Goal: Find contact information: Obtain details needed to contact an individual or organization

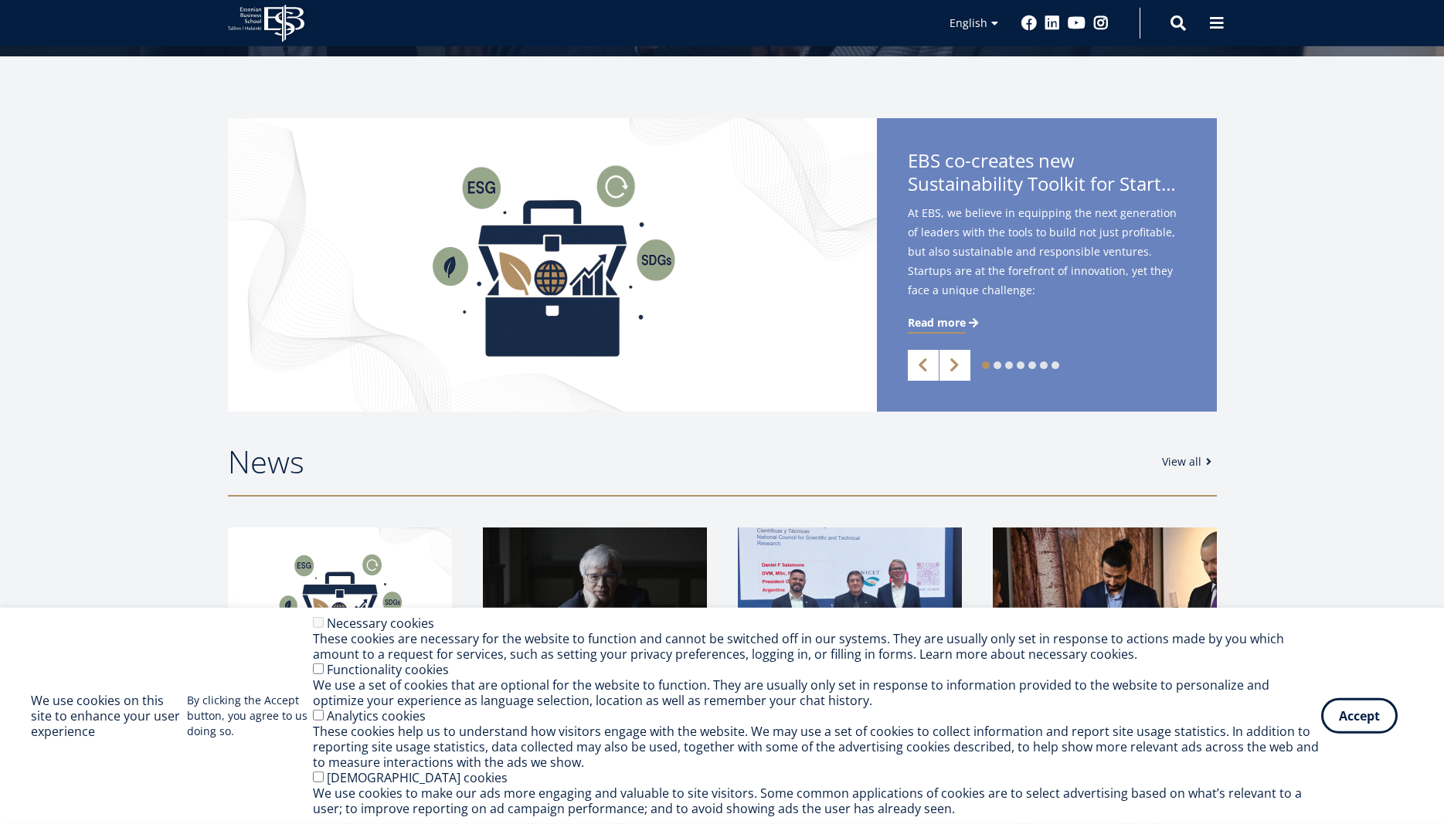
scroll to position [315, 0]
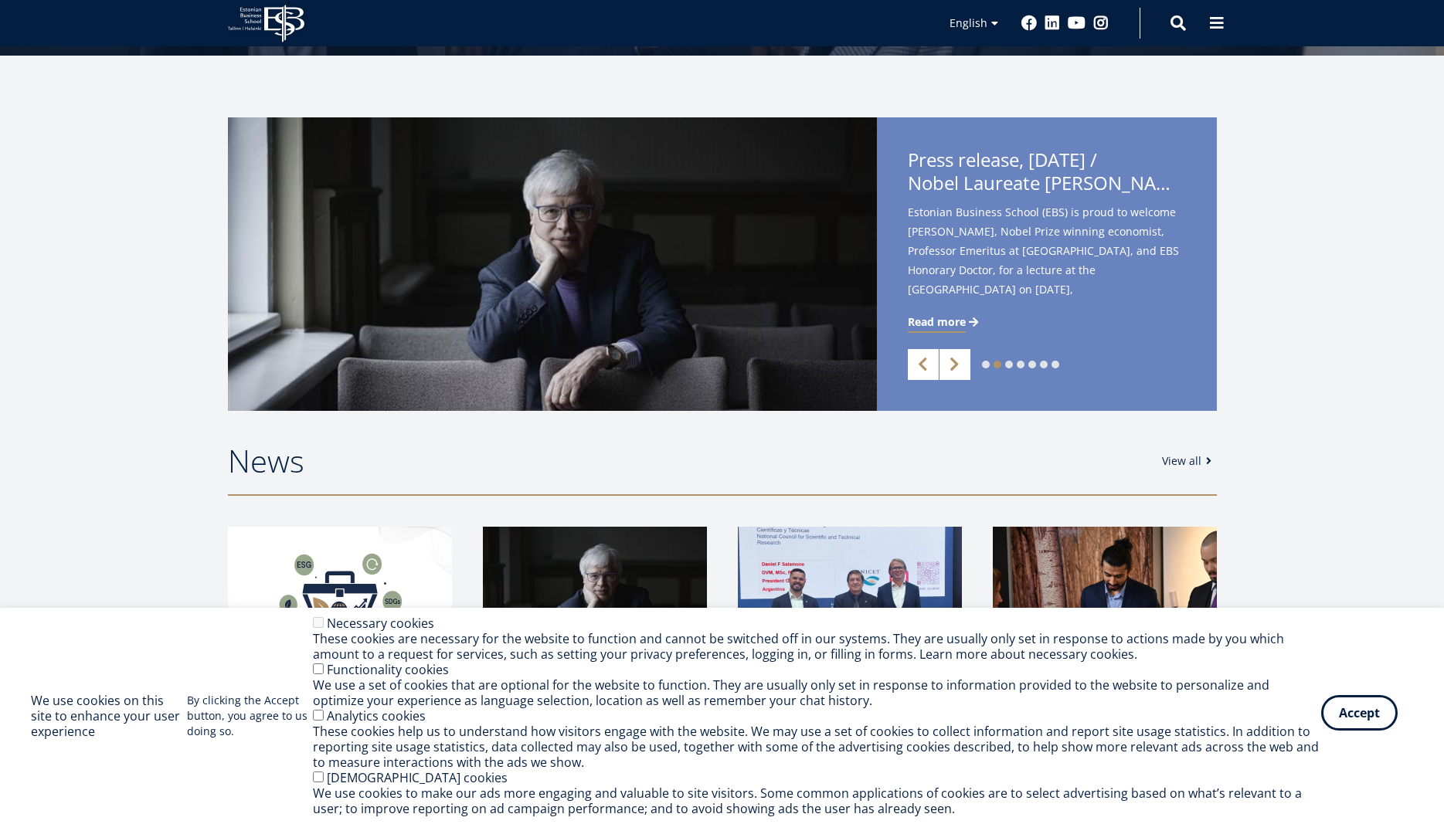
click at [1348, 714] on button "Accept" at bounding box center [1359, 713] width 76 height 36
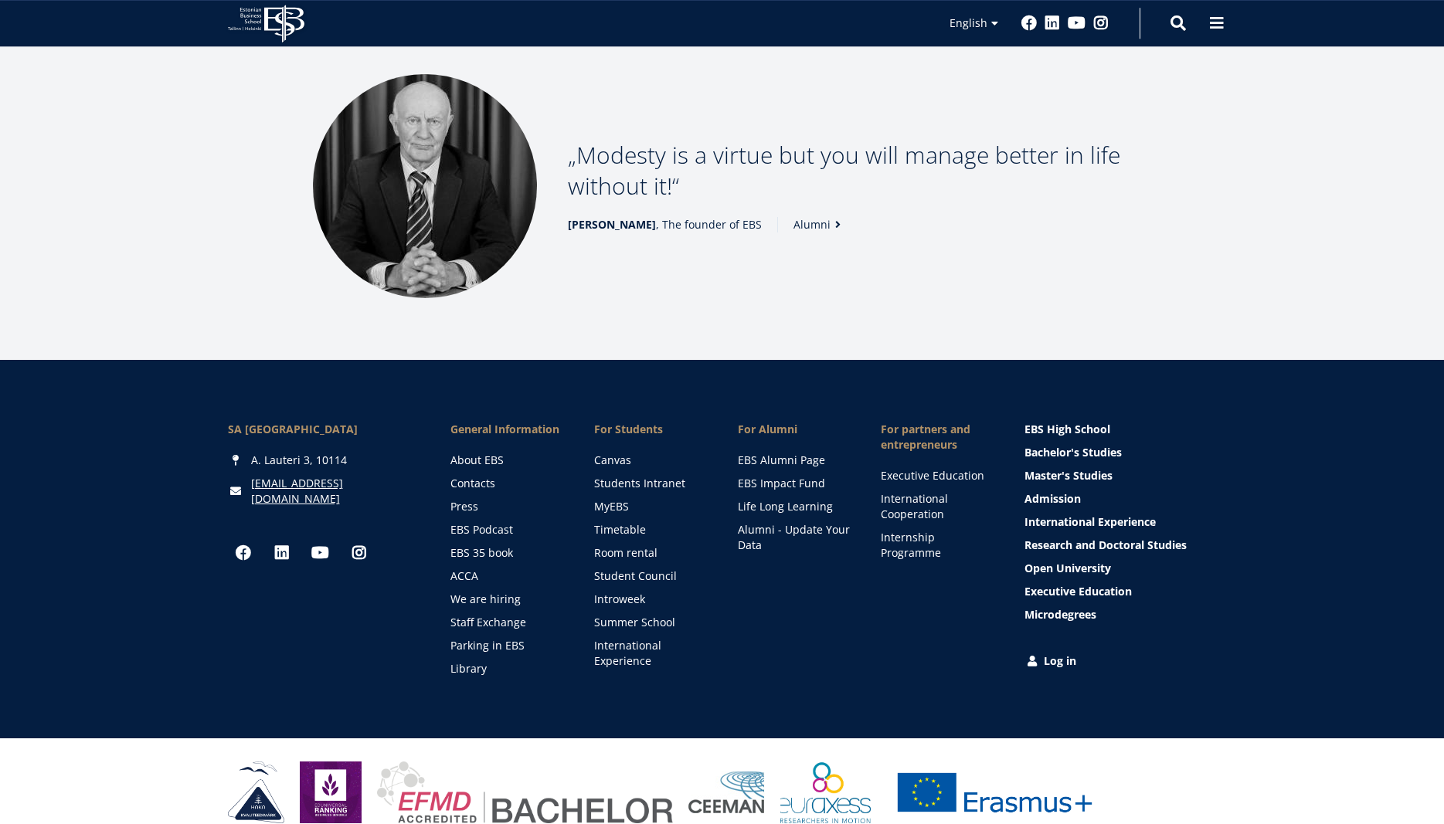
scroll to position [1995, 0]
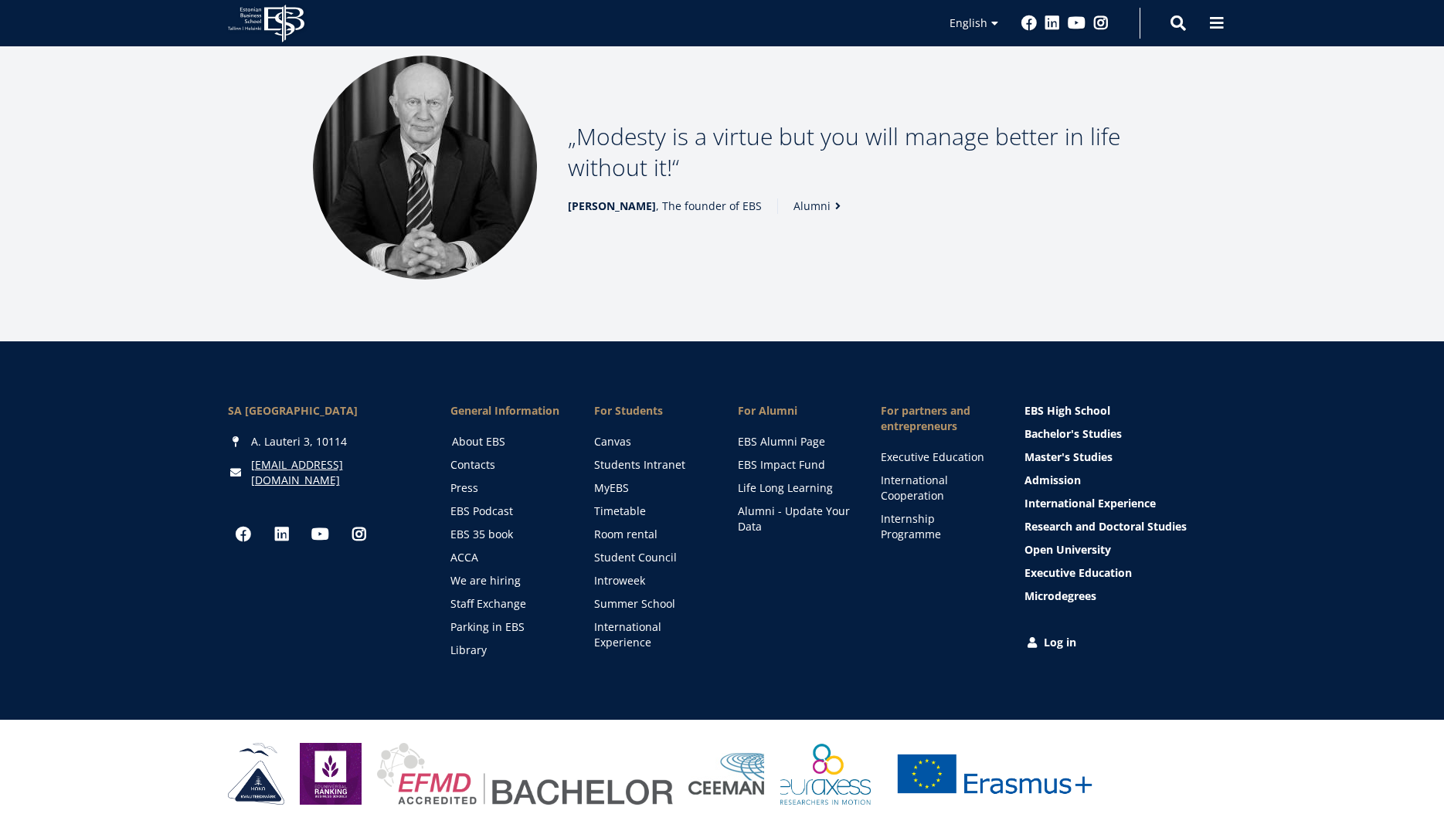
click at [494, 434] on link "About EBS" at bounding box center [508, 441] width 113 height 15
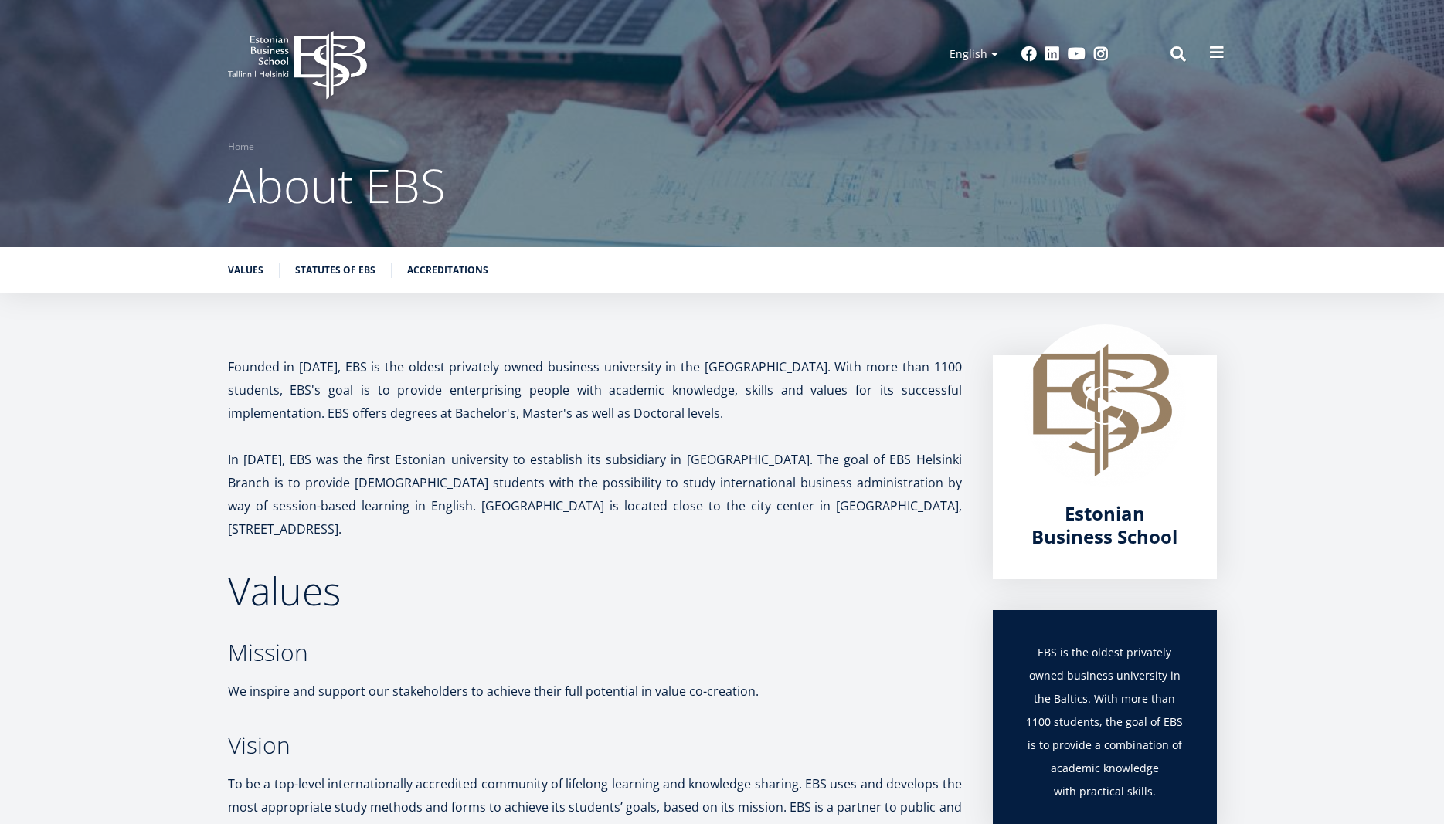
click at [1219, 55] on span at bounding box center [1216, 52] width 15 height 15
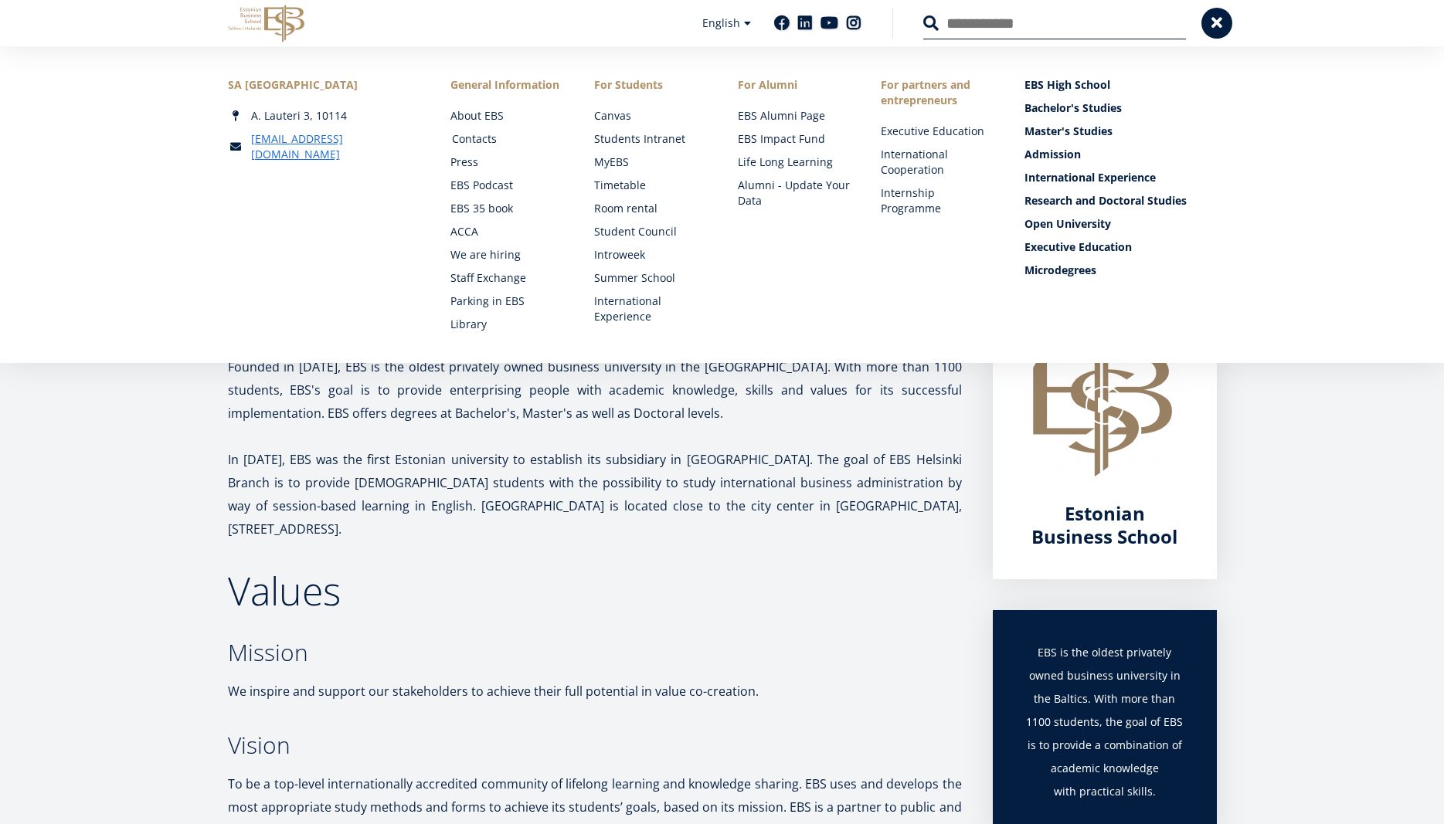
click at [478, 137] on link "Contacts" at bounding box center [508, 138] width 113 height 15
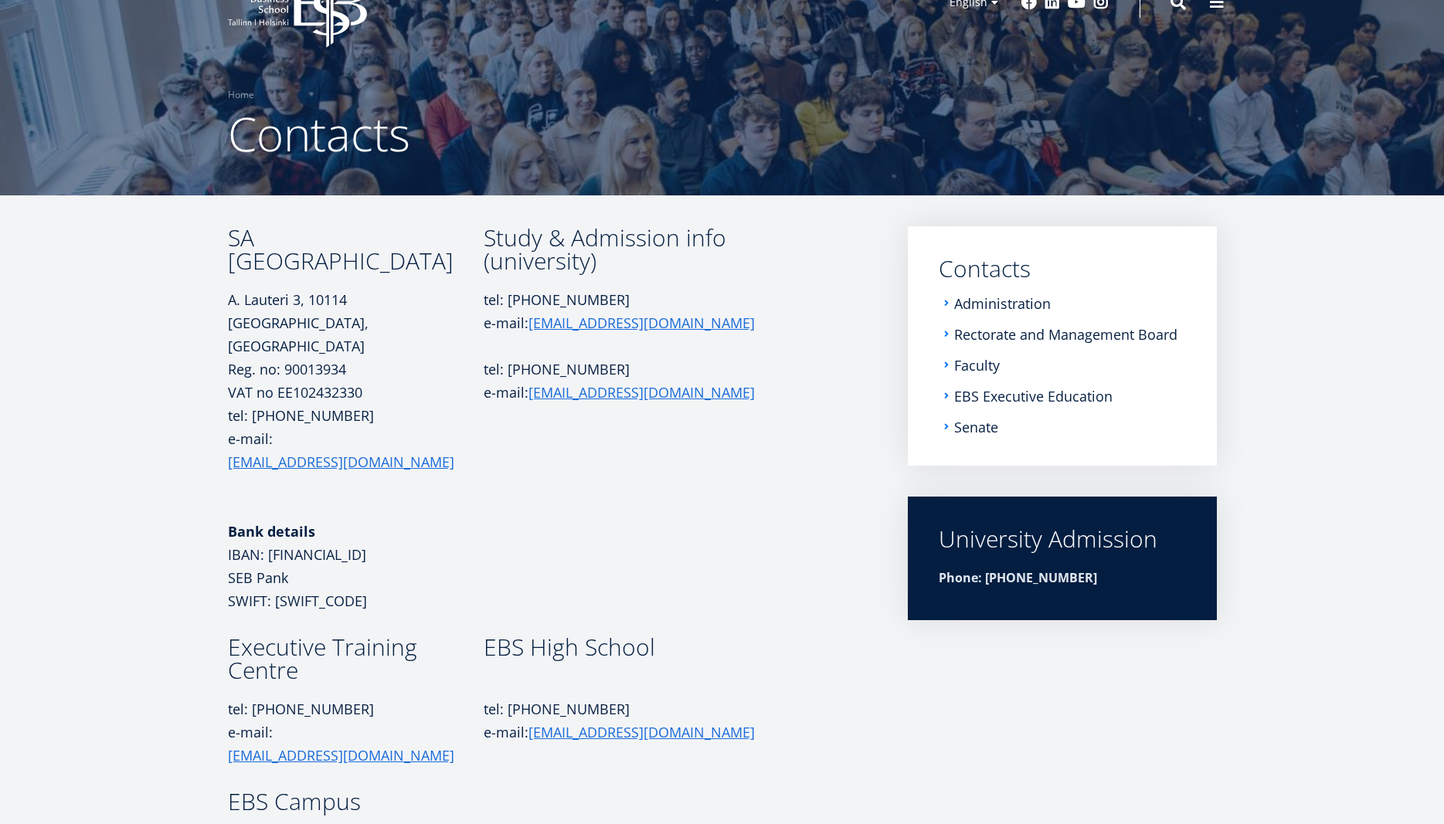
scroll to position [5, 0]
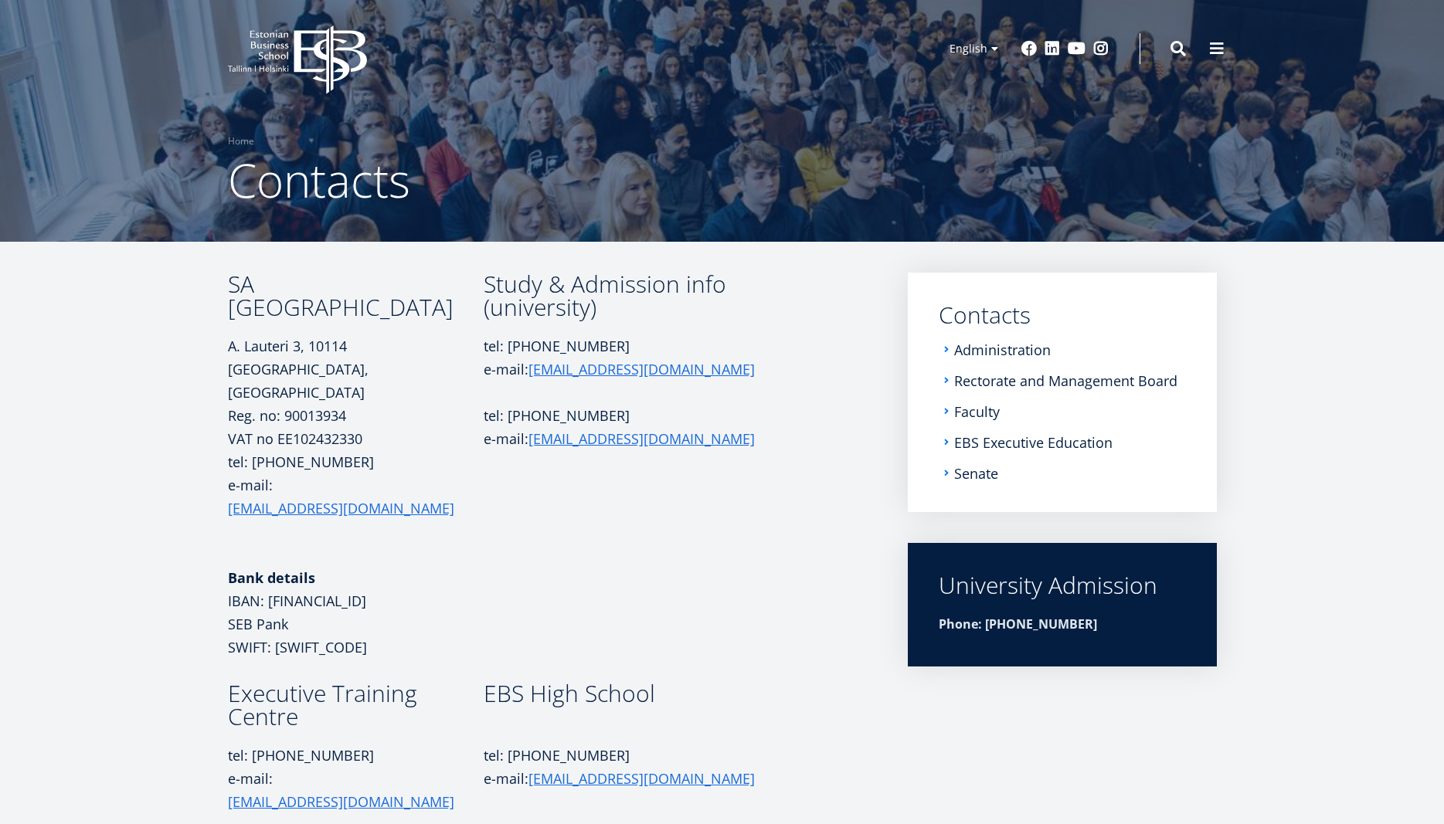
drag, startPoint x: 301, startPoint y: 313, endPoint x: 221, endPoint y: 287, distance: 84.5
click at [221, 287] on div "SA Estonian Business School A. Lauteri 3, 10114 Tallinn, Estonia Reg. no: 90013…" at bounding box center [722, 632] width 1112 height 718
click at [395, 314] on h3 "SA [GEOGRAPHIC_DATA]" at bounding box center [356, 296] width 256 height 46
drag, startPoint x: 294, startPoint y: 307, endPoint x: 245, endPoint y: 302, distance: 49.7
click at [245, 302] on h3 "SA [GEOGRAPHIC_DATA]" at bounding box center [356, 296] width 256 height 46
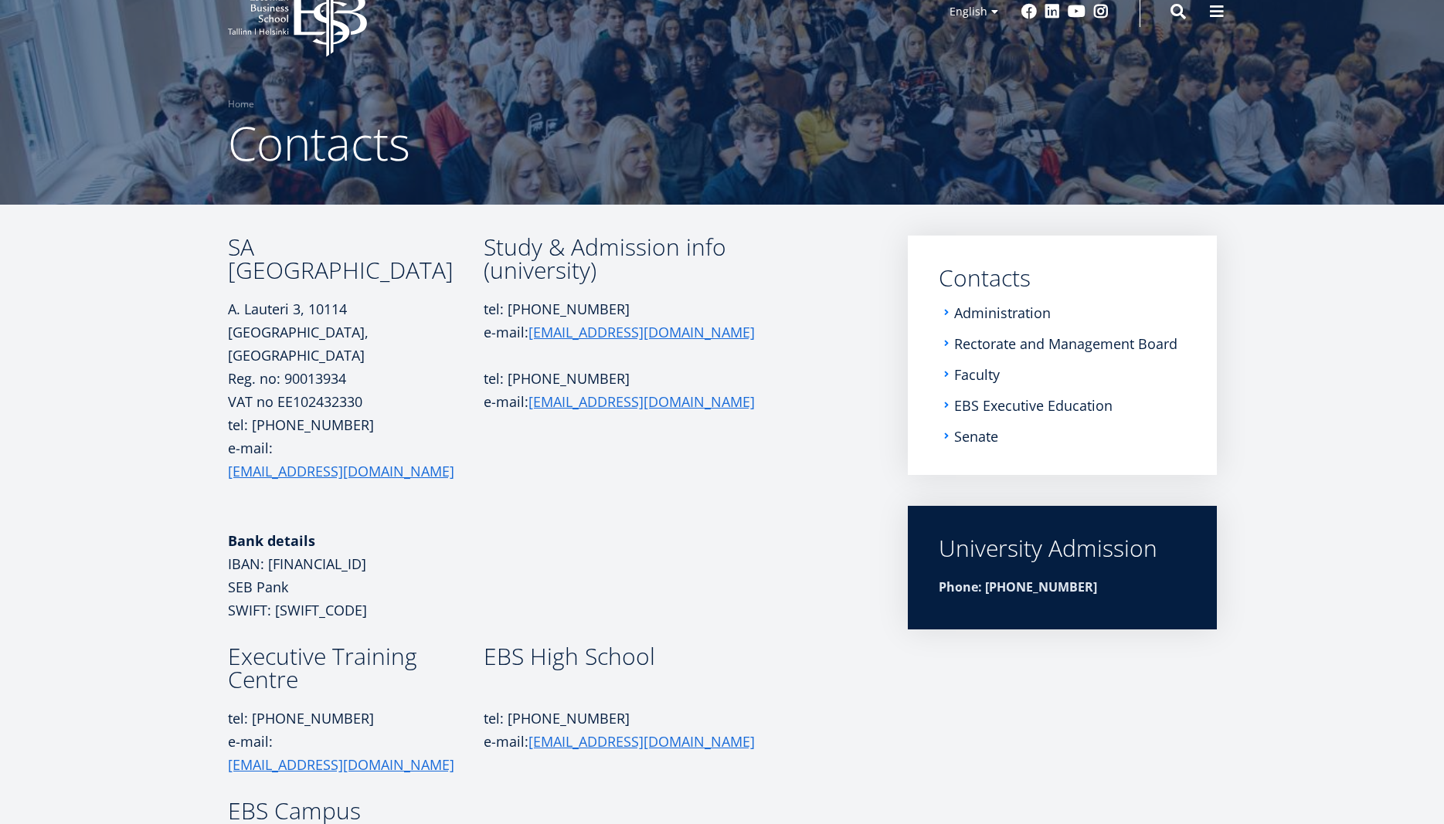
scroll to position [0, 0]
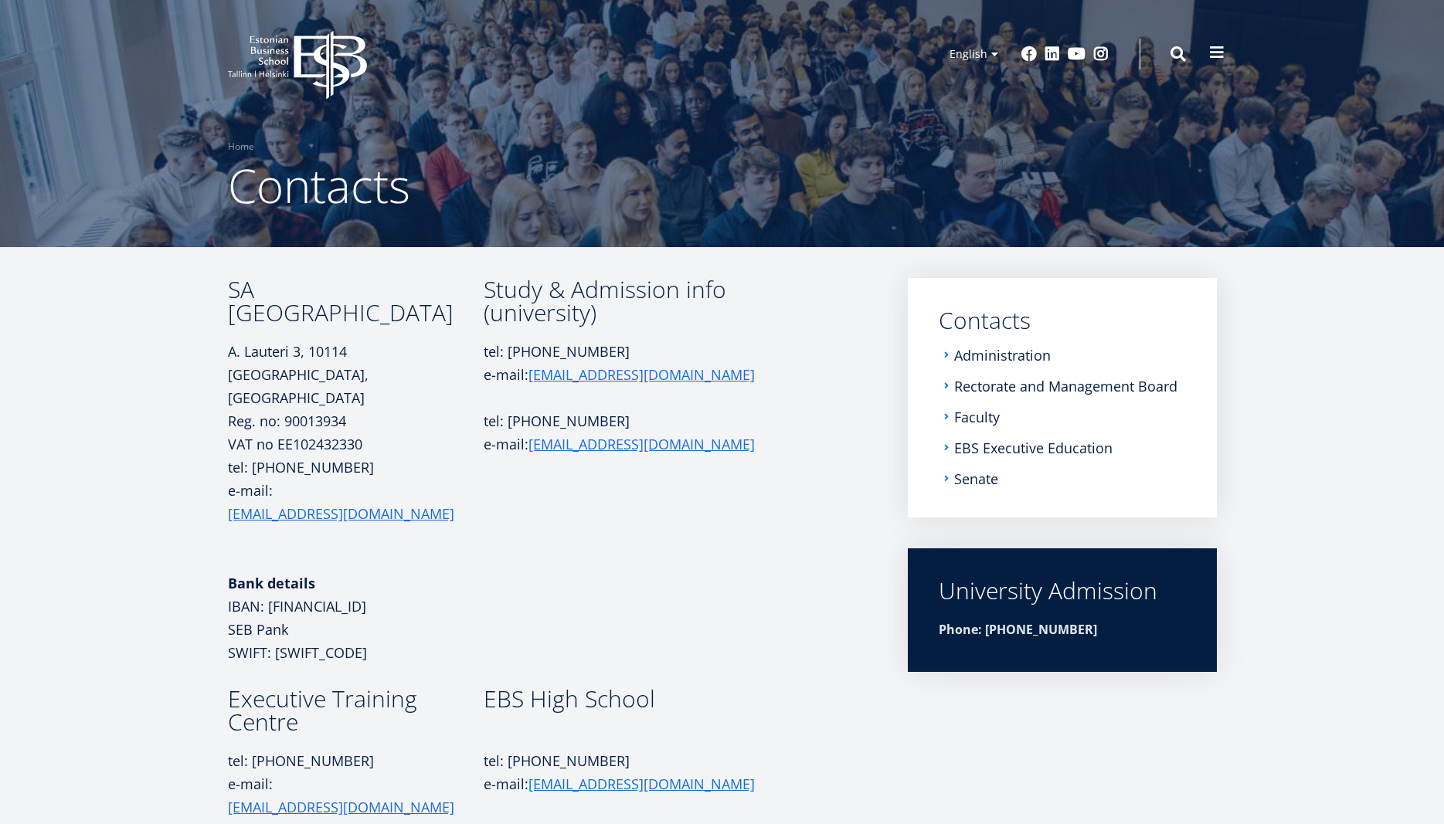
click at [1217, 53] on span at bounding box center [1216, 52] width 15 height 15
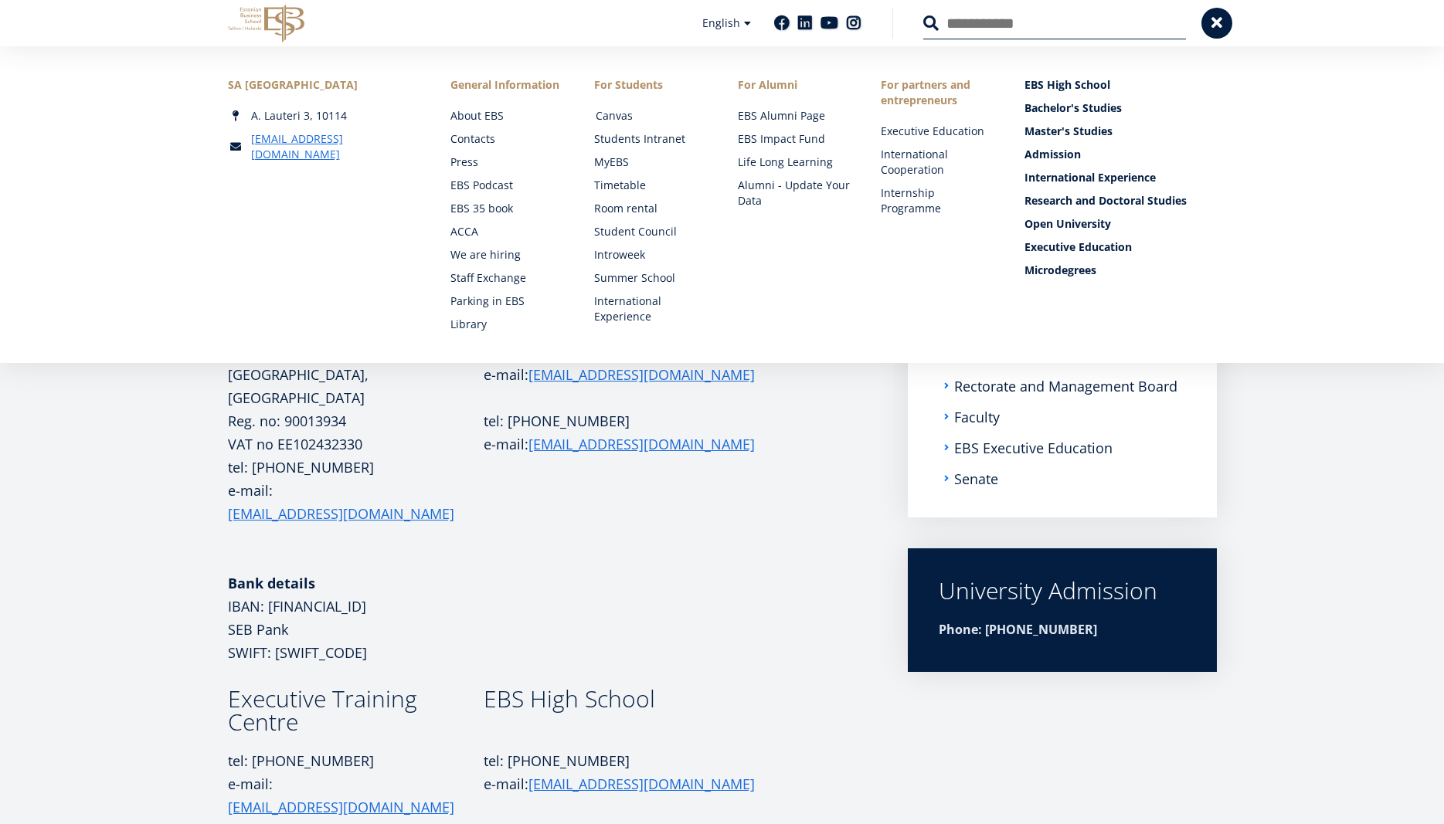
click at [620, 117] on link "Canvas" at bounding box center [652, 115] width 113 height 15
click at [482, 117] on link "About EBS" at bounding box center [508, 115] width 113 height 15
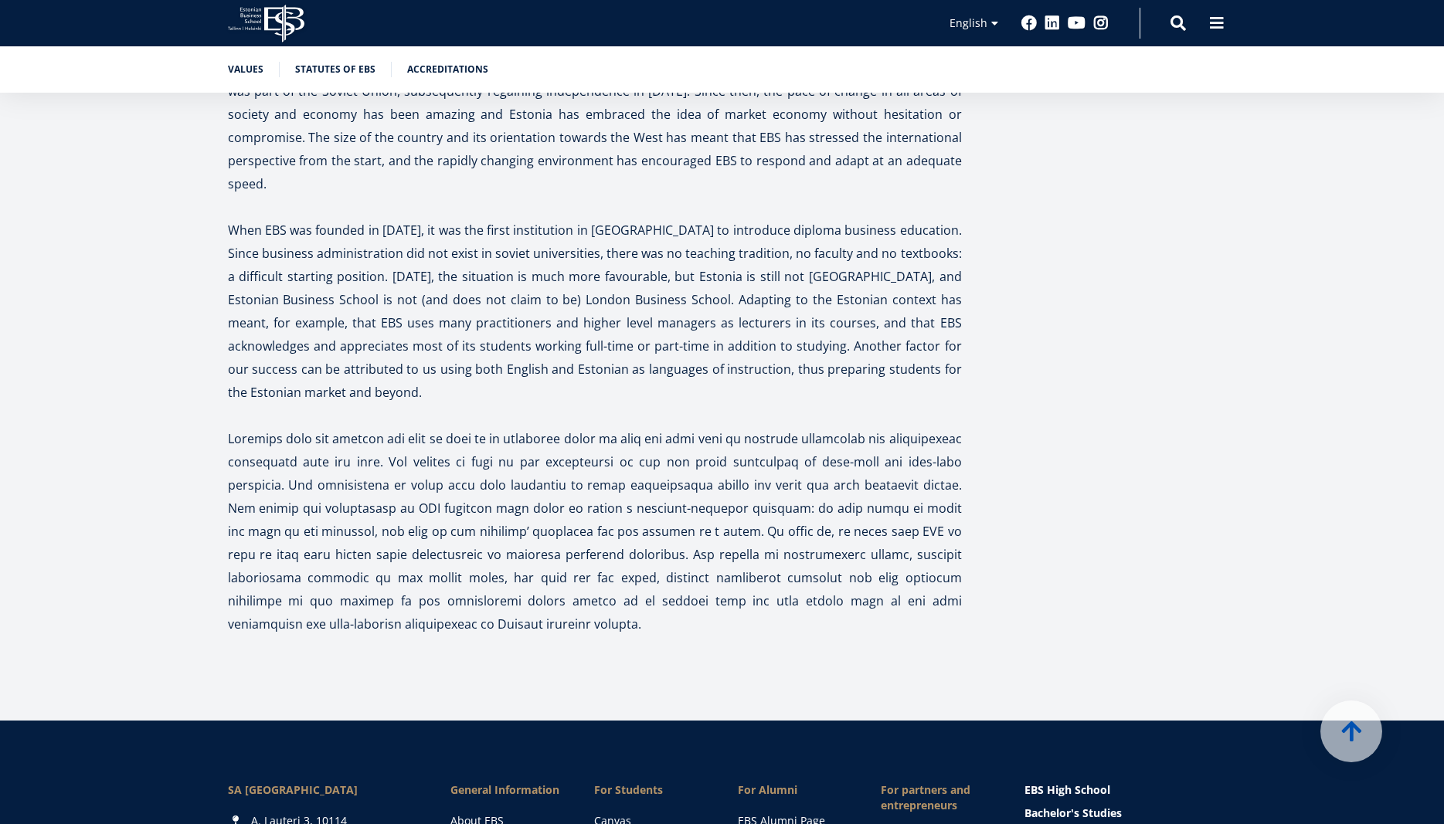
scroll to position [4893, 0]
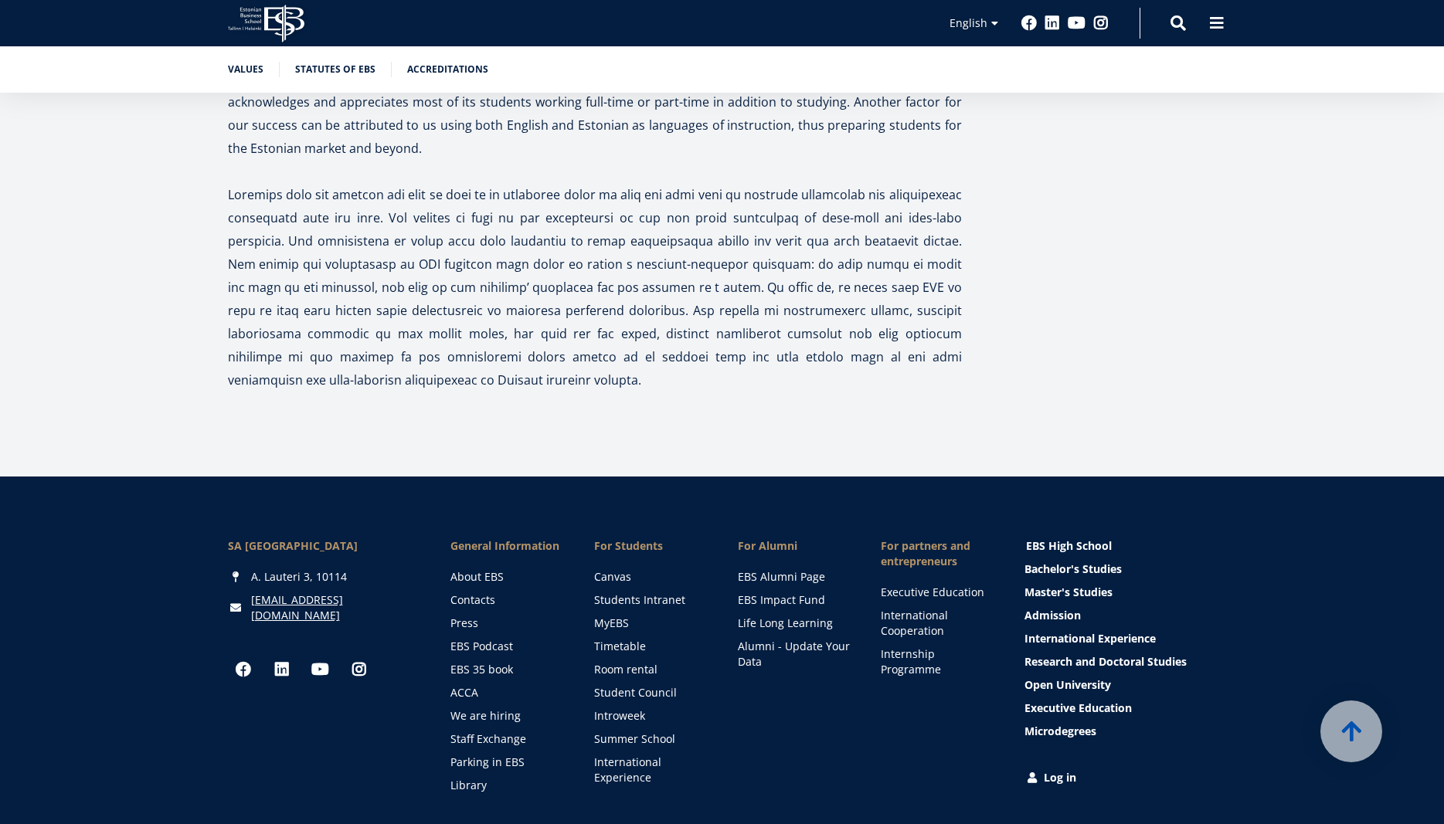
click at [1081, 538] on link "EBS High School" at bounding box center [1122, 545] width 192 height 15
